Goal: Task Accomplishment & Management: Manage account settings

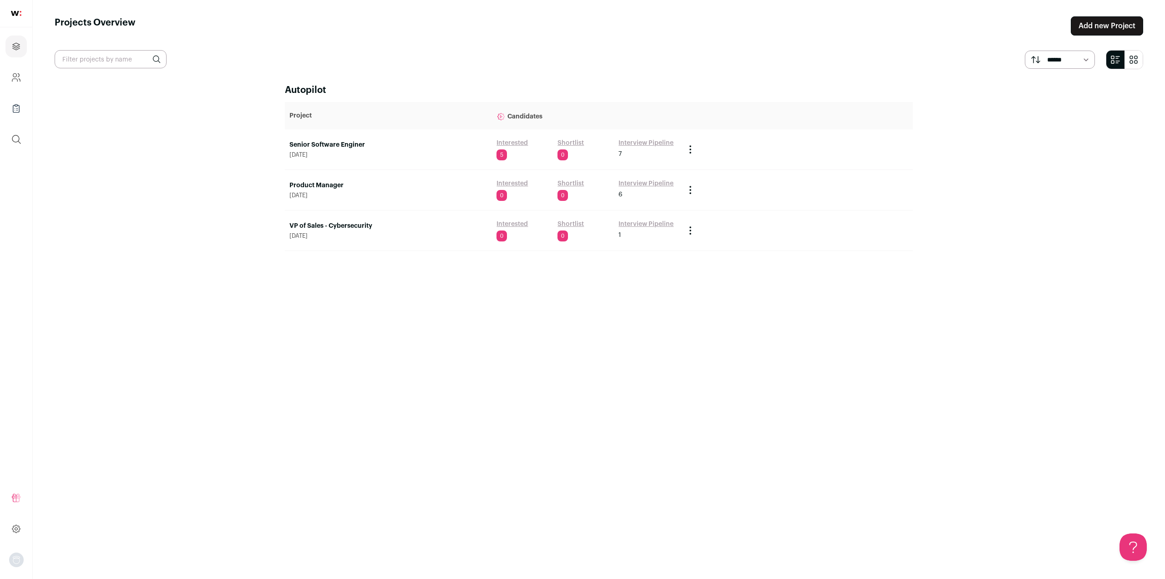
click at [512, 148] on div "Interested 5" at bounding box center [525, 149] width 57 height 22
click at [513, 143] on link "Interested" at bounding box center [512, 142] width 31 height 9
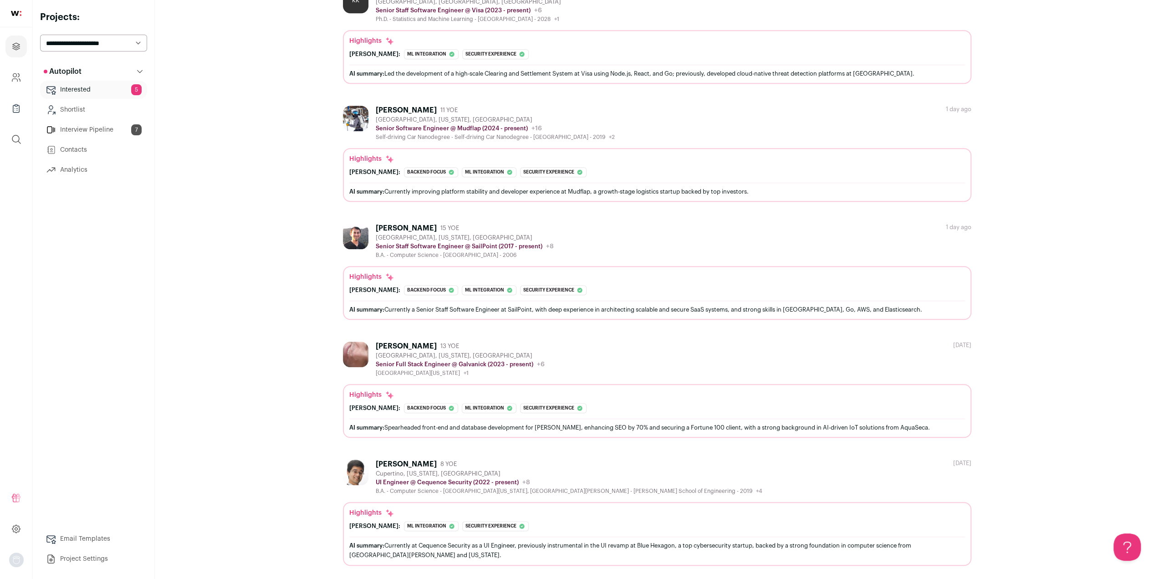
scroll to position [307, 0]
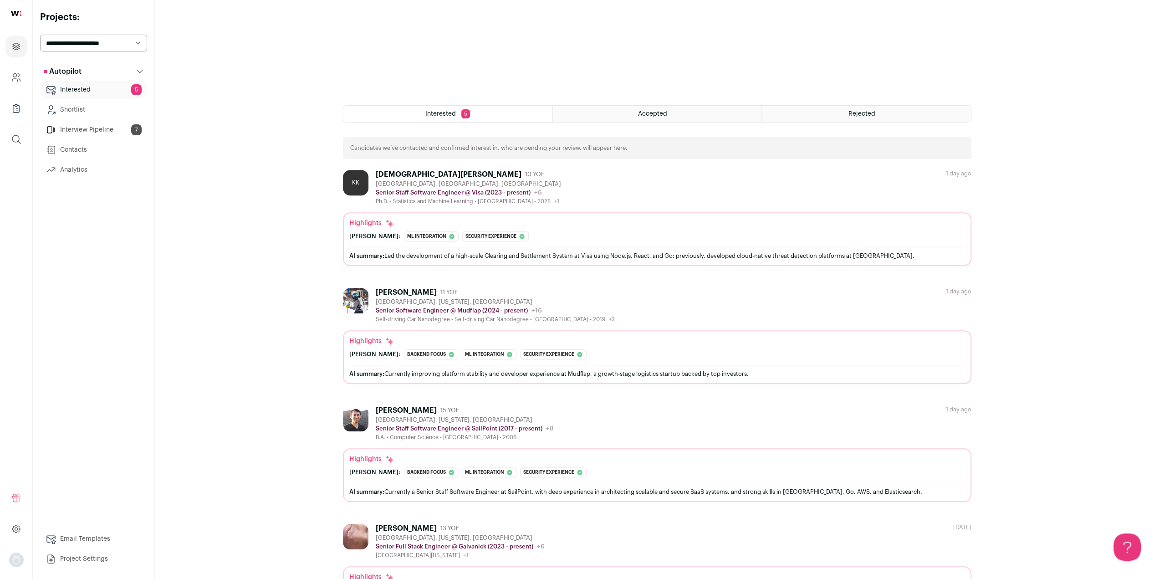
click at [621, 315] on div "Sean Reed 11 YOE Leavenworth, Washington, United States Senior Software Enginee…" at bounding box center [657, 305] width 628 height 35
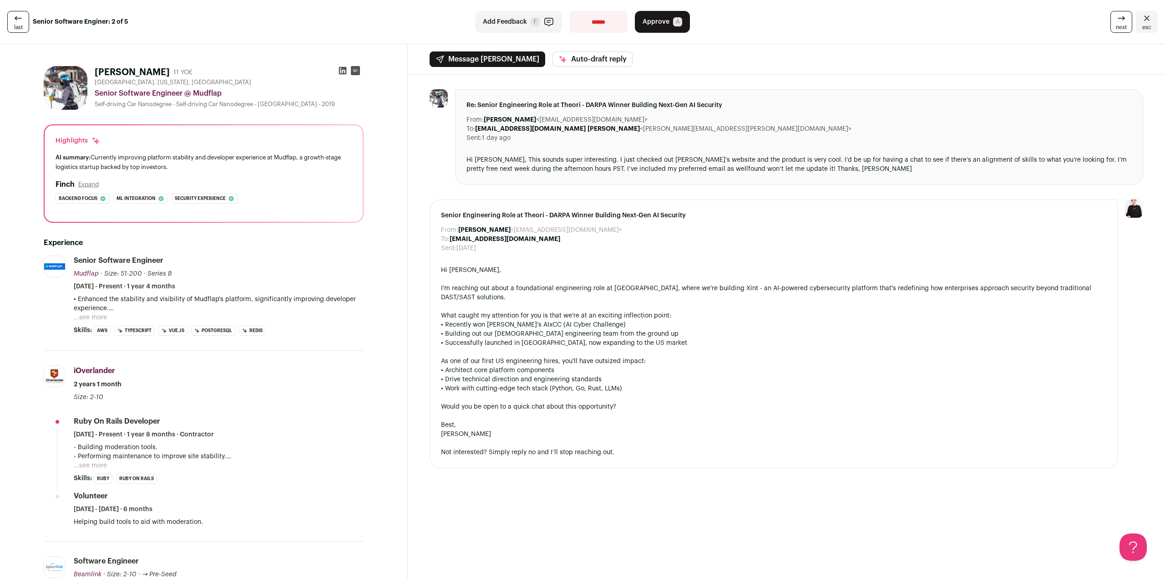
click at [90, 310] on p "• Enhanced the stability and visibility of Mudflap's platform, significantly im…" at bounding box center [219, 304] width 290 height 18
click at [90, 314] on button "...see more" at bounding box center [90, 317] width 33 height 9
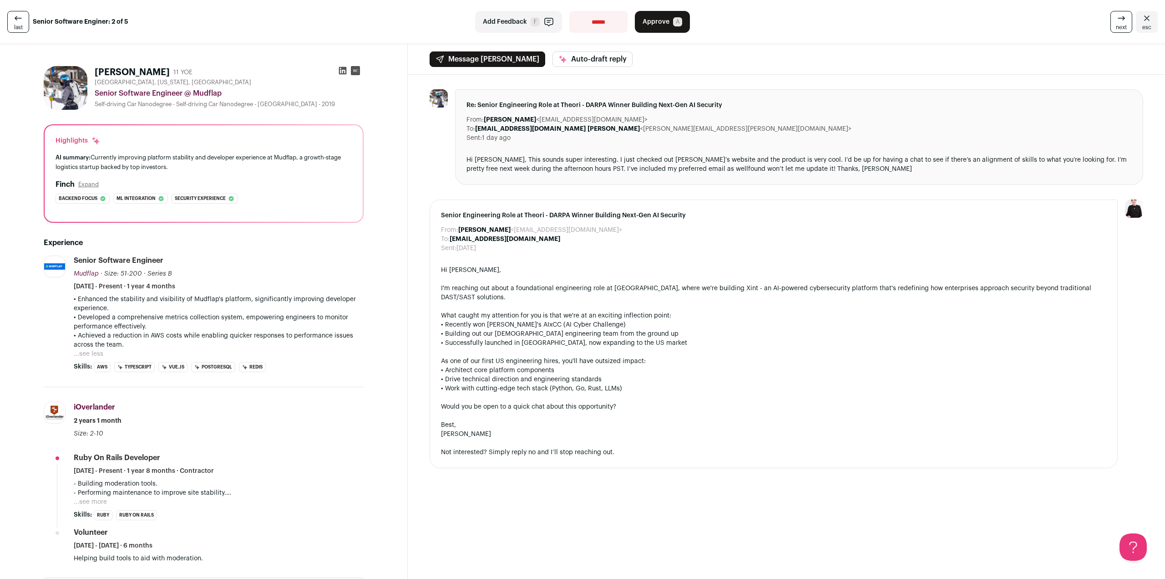
scroll to position [137, 0]
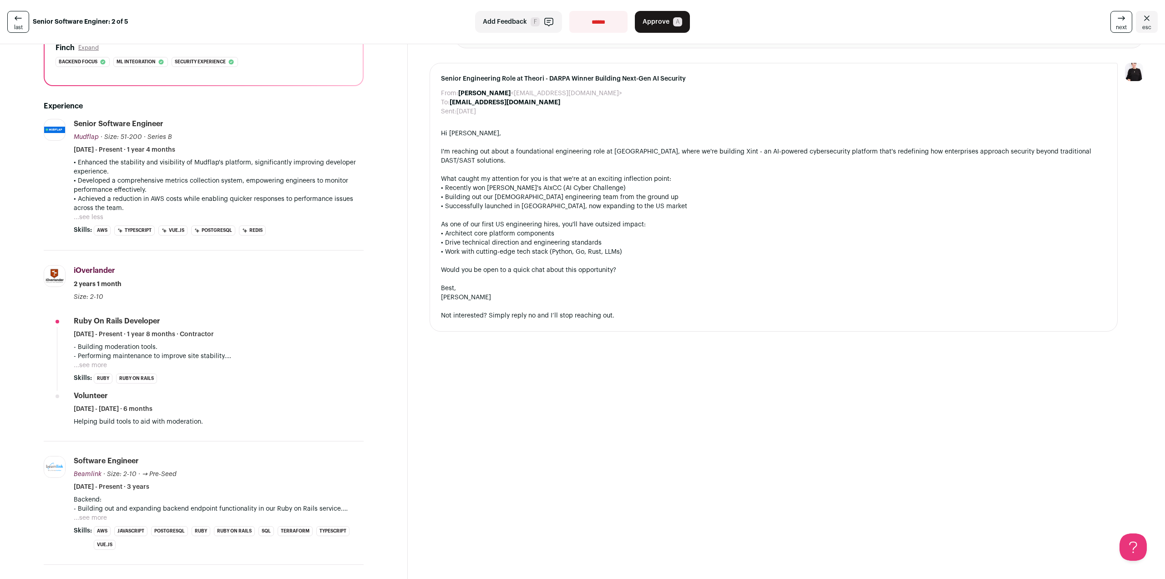
click at [99, 365] on button "...see more" at bounding box center [90, 365] width 33 height 9
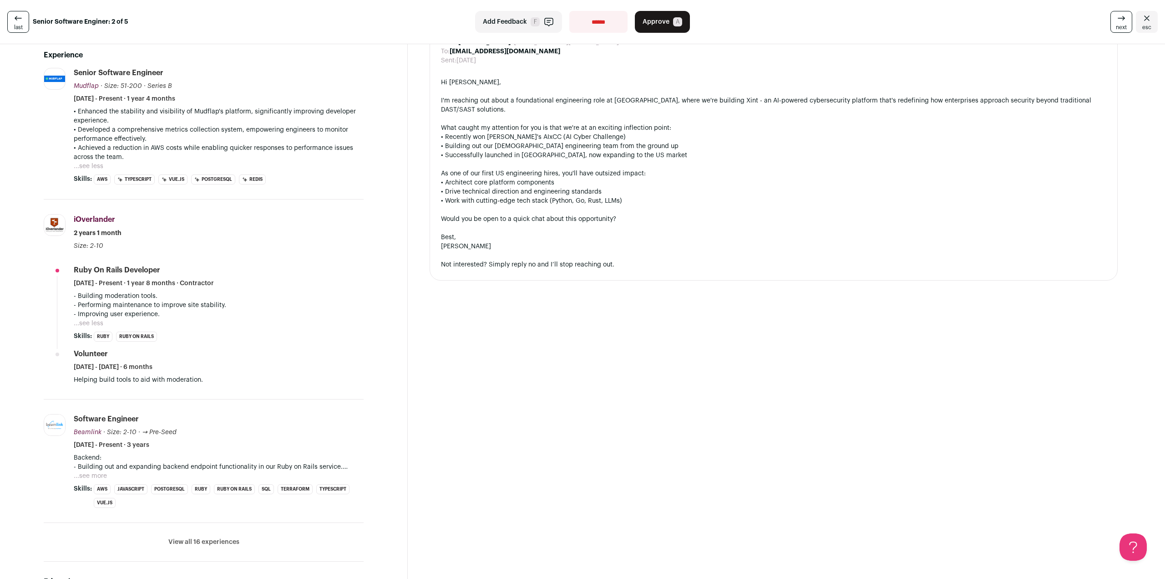
scroll to position [273, 0]
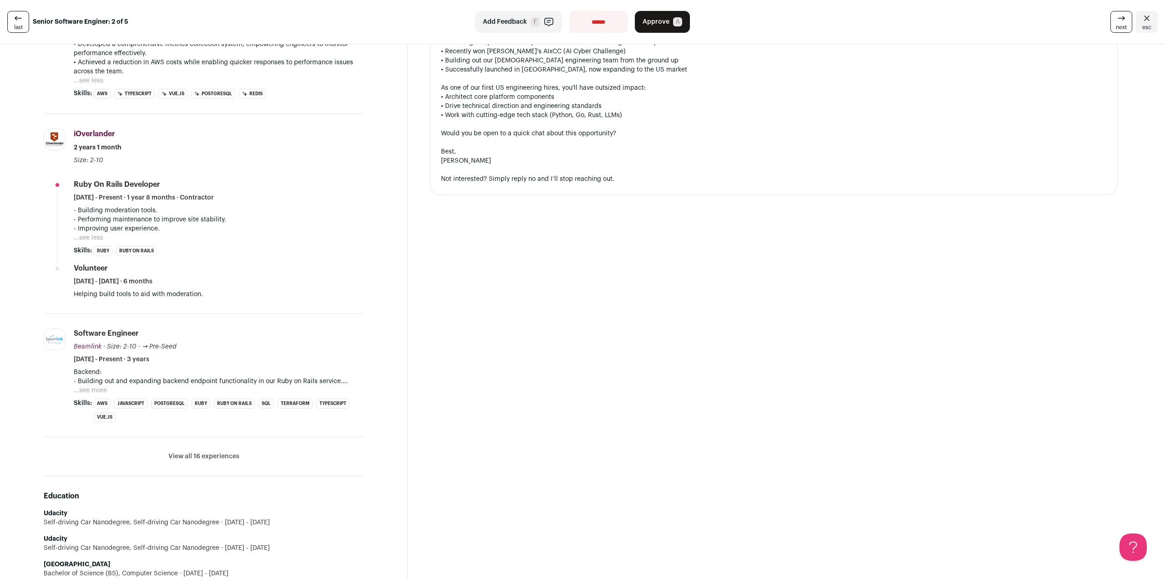
click at [92, 386] on button "...see more" at bounding box center [90, 390] width 33 height 9
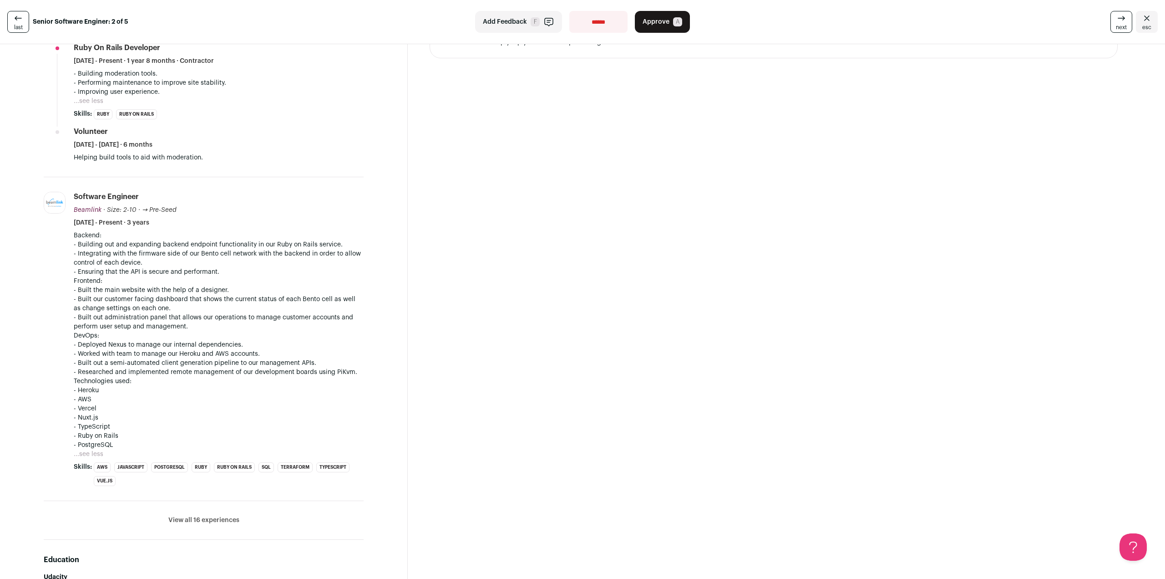
scroll to position [0, 0]
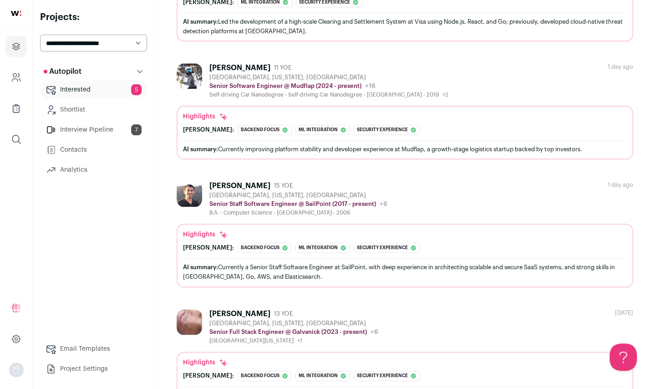
scroll to position [384, 0]
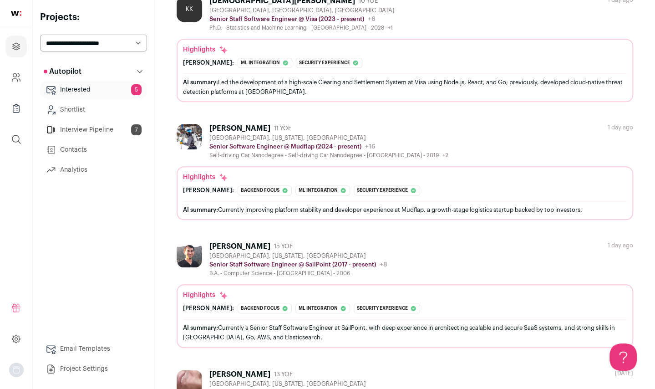
click at [105, 131] on link "Interview Pipeline 7" at bounding box center [93, 130] width 107 height 18
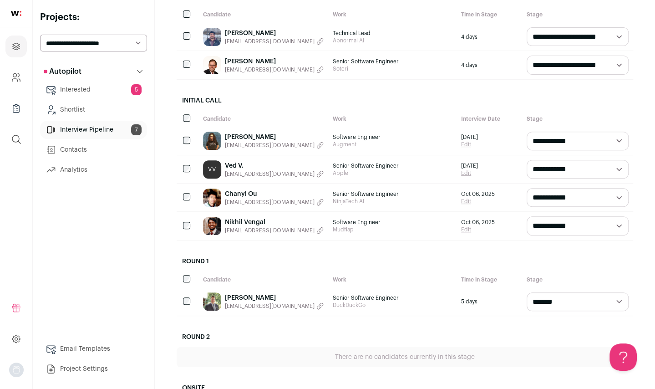
scroll to position [137, 0]
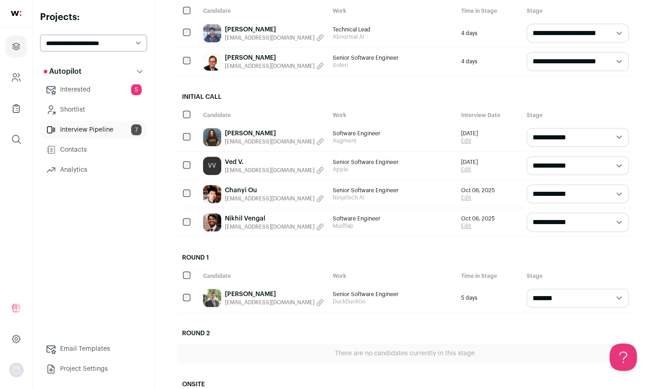
click at [242, 193] on link "Chanyi Ou" at bounding box center [274, 190] width 99 height 9
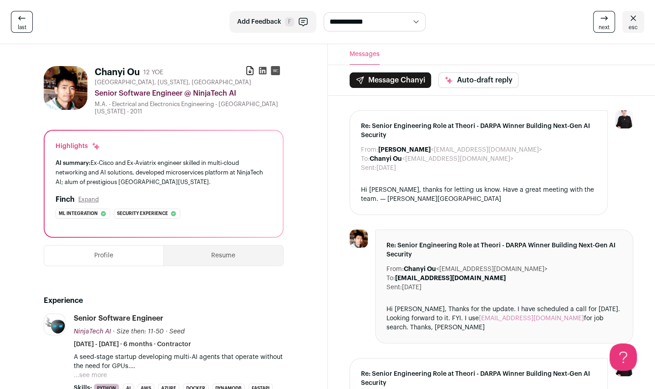
click at [227, 256] on button "Resume" at bounding box center [223, 255] width 119 height 20
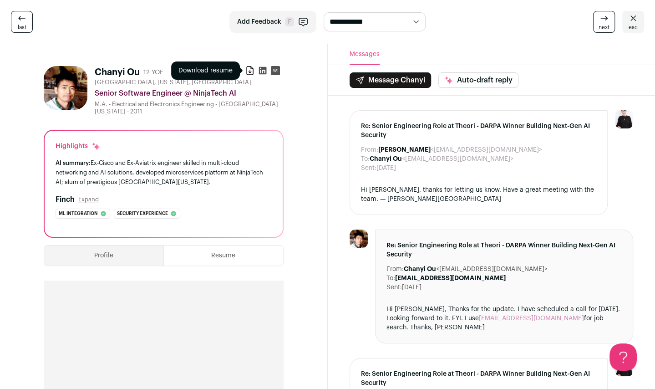
click at [249, 67] on icon at bounding box center [249, 70] width 9 height 9
